Goal: Transaction & Acquisition: Purchase product/service

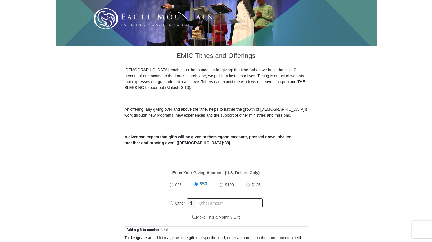
scroll to position [113, 0]
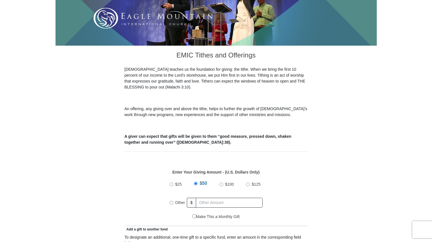
click at [171, 201] on input "Other" at bounding box center [172, 203] width 4 height 4
radio input "true"
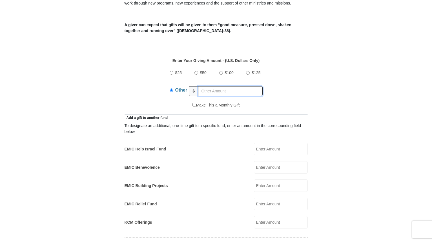
scroll to position [226, 0]
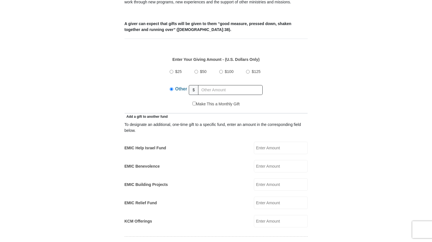
click at [284, 142] on input "EMIC Help Israel Fund" at bounding box center [281, 148] width 54 height 12
type input "75.00"
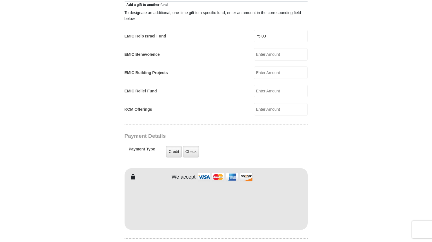
scroll to position [338, 0]
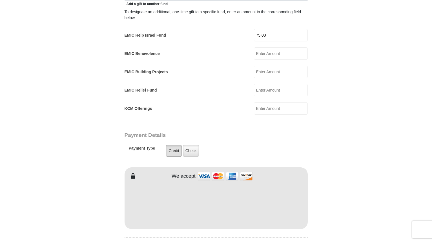
click at [173, 145] on label "Credit" at bounding box center [174, 151] width 16 height 12
click at [0, 0] on input "Credit" at bounding box center [0, 0] width 0 height 0
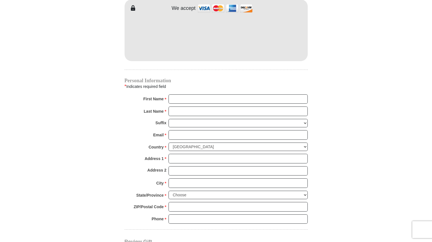
scroll to position [507, 0]
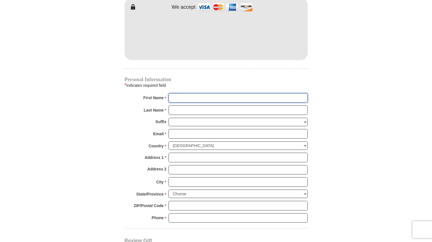
click at [204, 93] on input "First Name *" at bounding box center [238, 98] width 139 height 10
type input "Shirley"
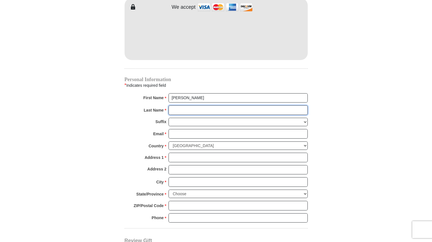
click at [191, 105] on input "Last Name *" at bounding box center [238, 110] width 139 height 10
type input "Tasch"
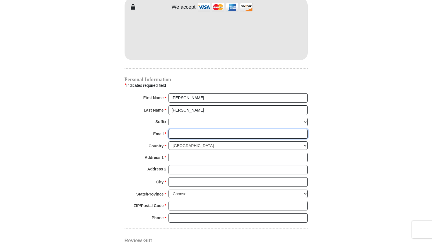
click at [197, 129] on input "Email *" at bounding box center [238, 134] width 139 height 10
type input "satserve927@yahoo.com"
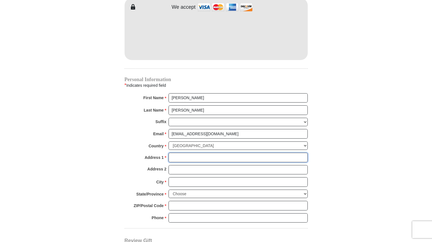
type input "703 9th St"
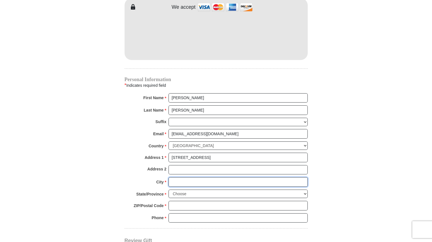
type input "North Wilkesboro"
select select "NC"
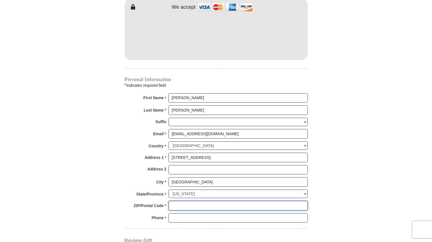
type input "28659"
type input "3369031933"
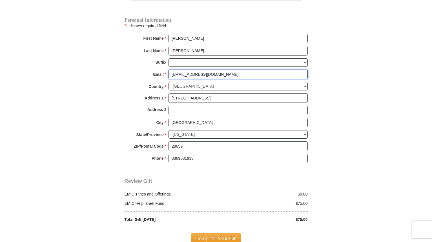
scroll to position [592, 0]
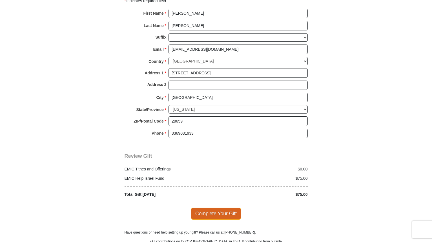
click at [221, 208] on span "Complete Your Gift" at bounding box center [216, 214] width 50 height 12
